Goal: Use online tool/utility

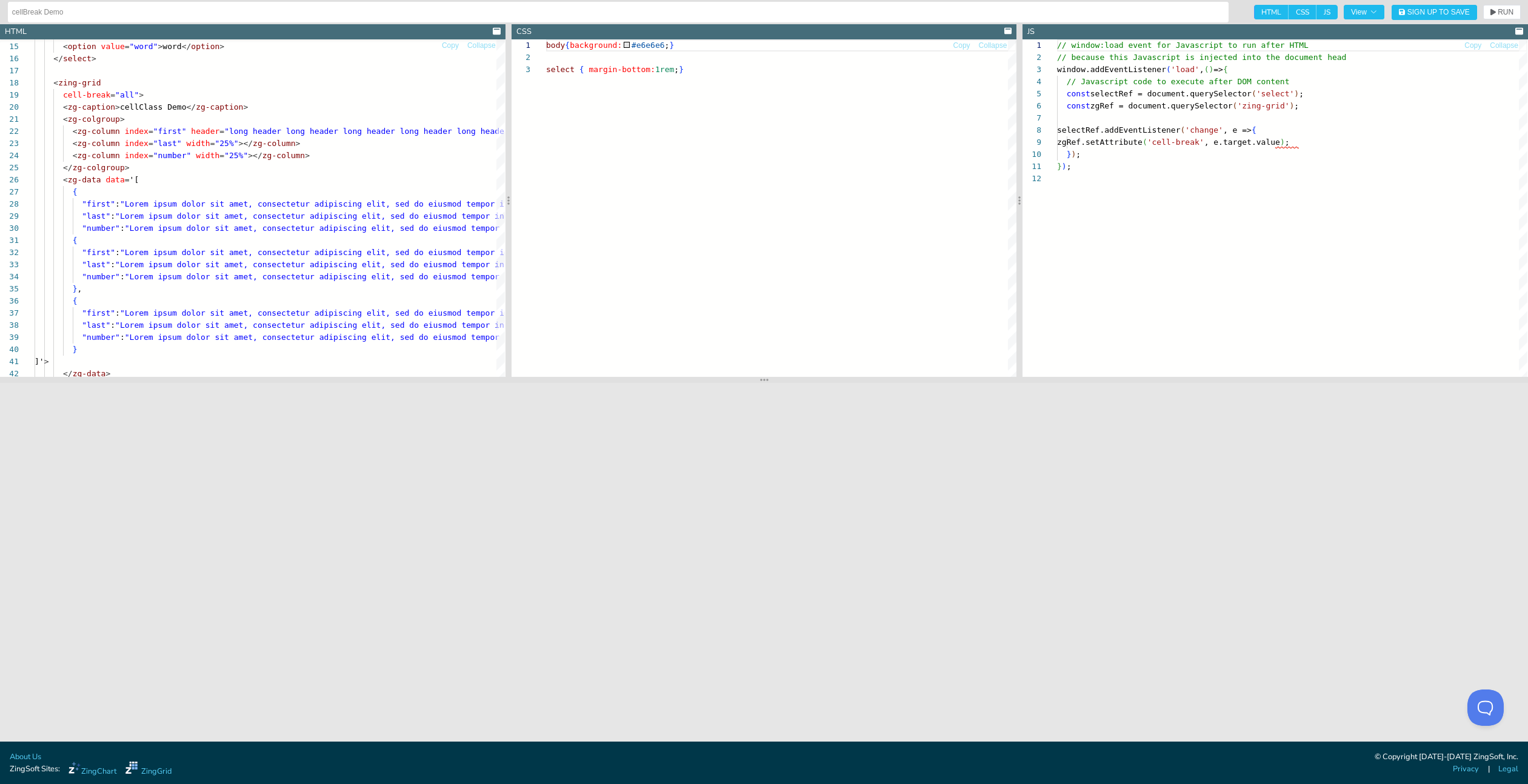
click at [55, 10] on input "cellBreak Demo" at bounding box center [618, 12] width 1212 height 19
click at [106, 15] on input "cellBreak Demo" at bounding box center [618, 12] width 1212 height 19
